Goal: Find specific page/section: Find specific page/section

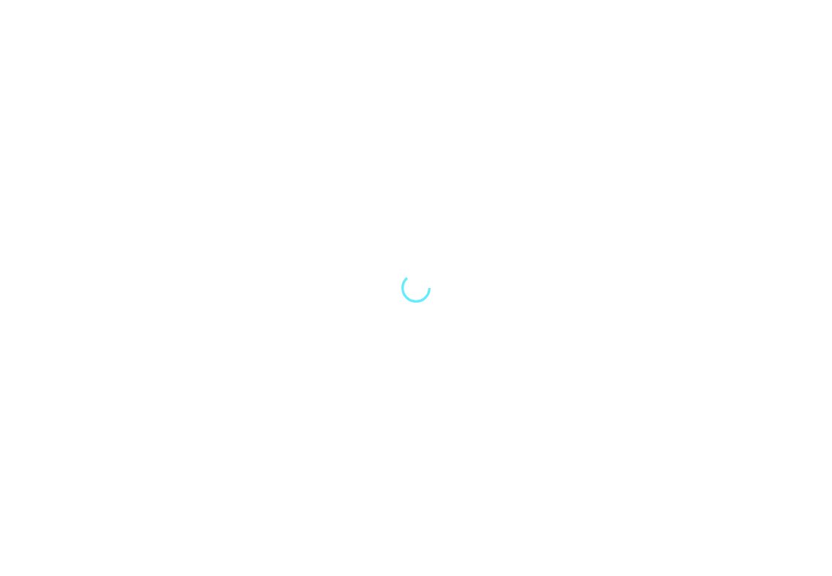
select select "Song"
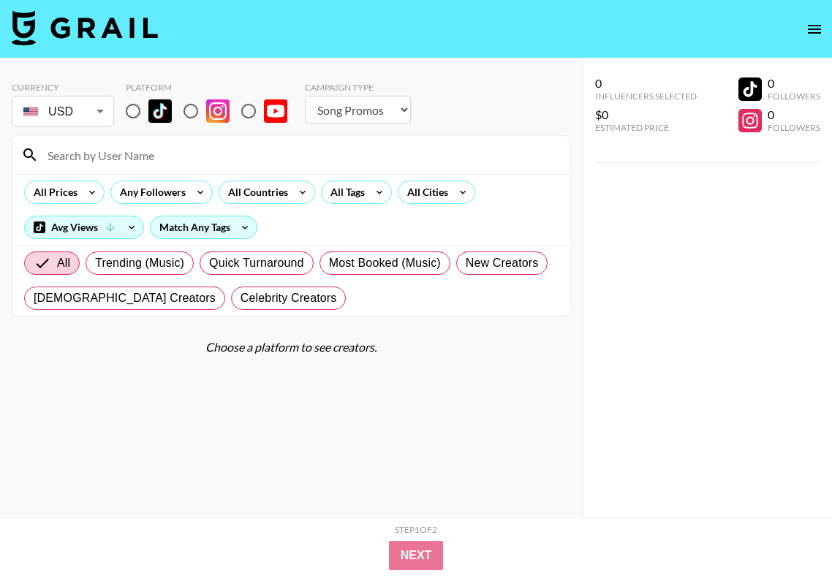
click at [195, 114] on input "radio" at bounding box center [191, 111] width 31 height 31
radio input "true"
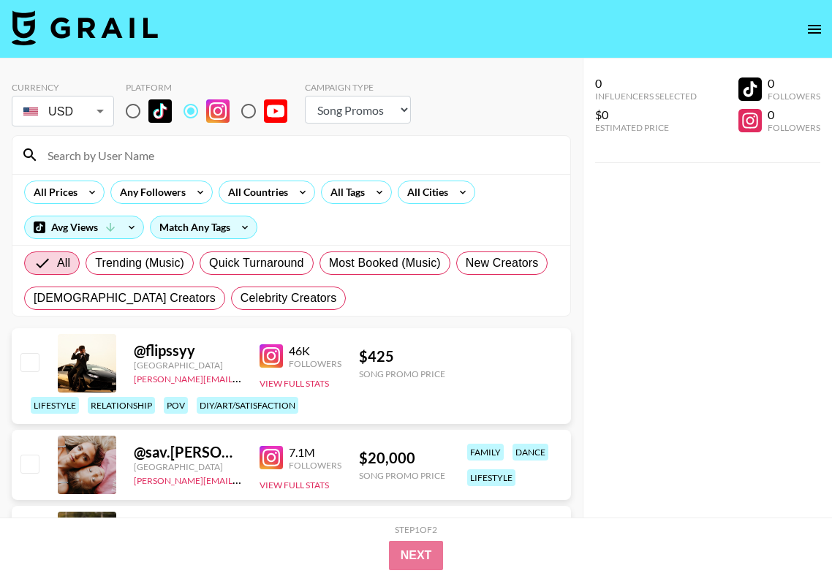
click at [175, 143] on div at bounding box center [291, 155] width 558 height 38
click at [178, 159] on input at bounding box center [300, 154] width 523 height 23
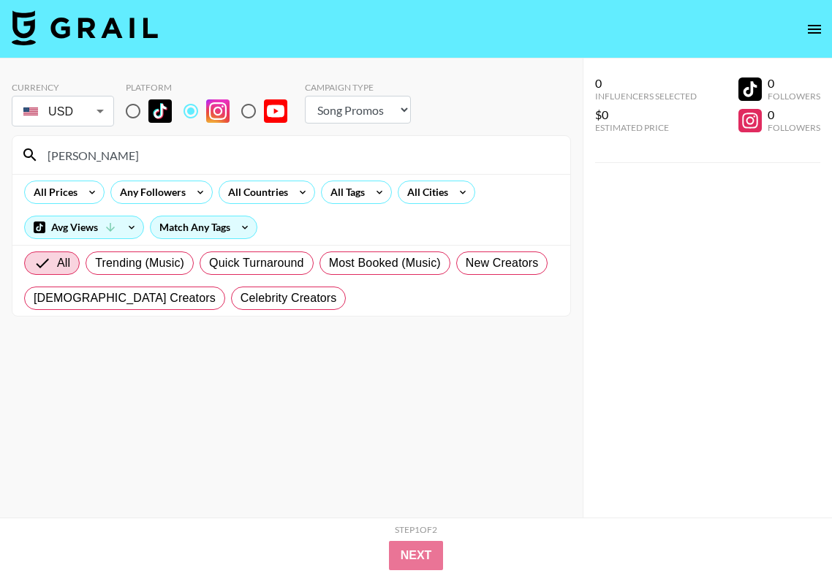
type input "[PERSON_NAME]"
click at [134, 110] on input "radio" at bounding box center [133, 111] width 31 height 31
radio input "true"
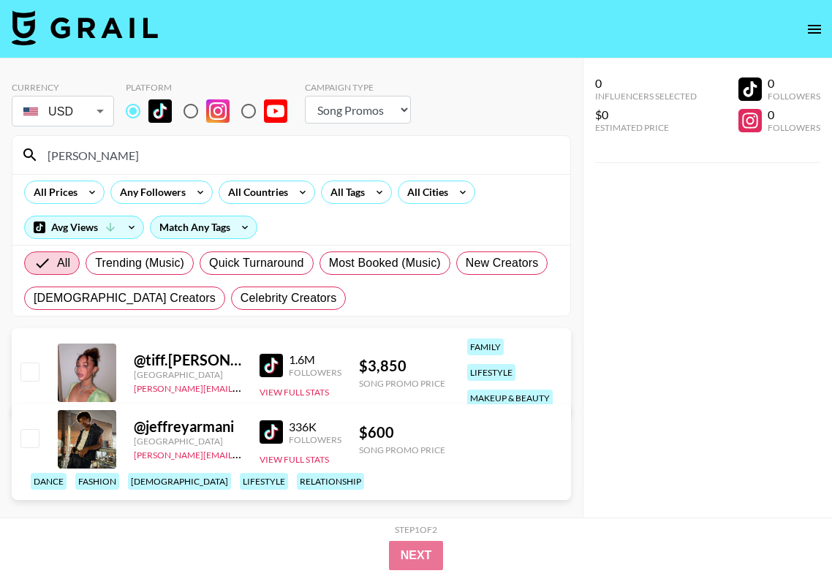
click at [89, 152] on input "[PERSON_NAME]" at bounding box center [300, 154] width 523 height 23
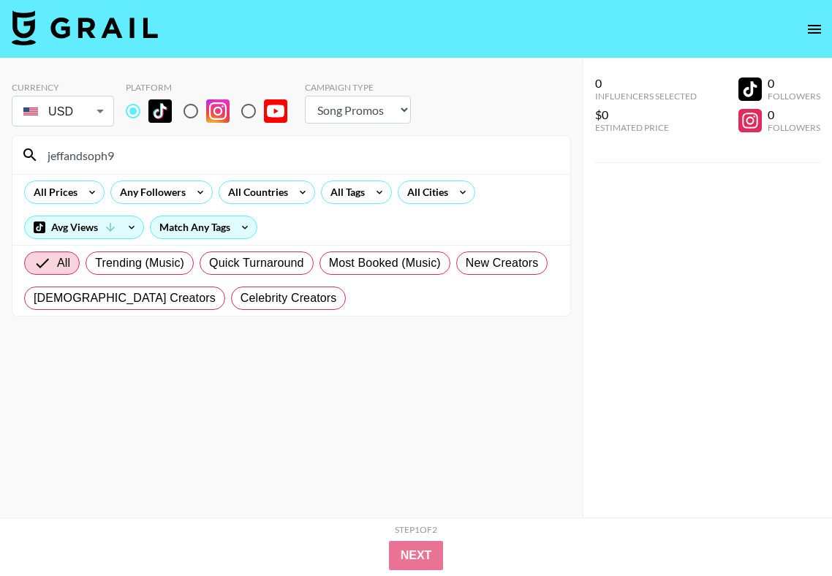
type input "jeffandsoph9"
